Goal: Task Accomplishment & Management: Use online tool/utility

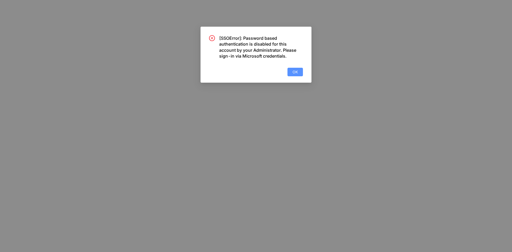
click at [294, 73] on span "OK" at bounding box center [295, 72] width 5 height 6
click at [297, 73] on span "OK" at bounding box center [295, 72] width 5 height 6
